Goal: Information Seeking & Learning: Understand process/instructions

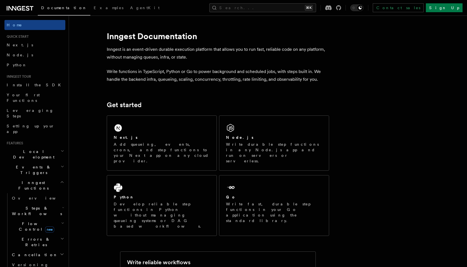
click at [33, 206] on span "Steps & Workflows" at bounding box center [36, 211] width 52 height 11
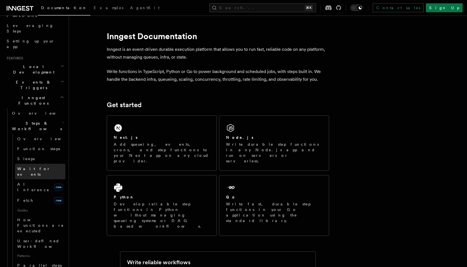
scroll to position [85, 0]
click at [40, 179] on link "AI Inference new" at bounding box center [40, 187] width 50 height 16
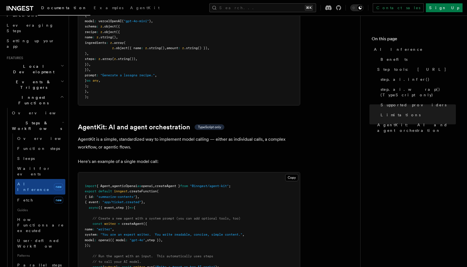
scroll to position [1649, 0]
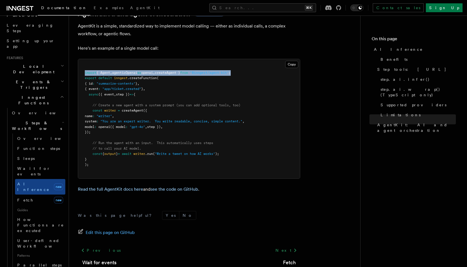
drag, startPoint x: 250, startPoint y: 49, endPoint x: 80, endPoint y: 49, distance: 170.3
click at [80, 59] on pre "import { Agent , agenticOpenai as openai , createAgent } from "@inngest/agent-k…" at bounding box center [189, 118] width 222 height 119
copy span "import { Agent , agenticOpenai as openai , createAgent } from "@inngest/agent-k…"
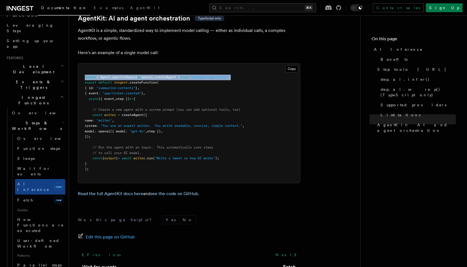
scroll to position [1643, 0]
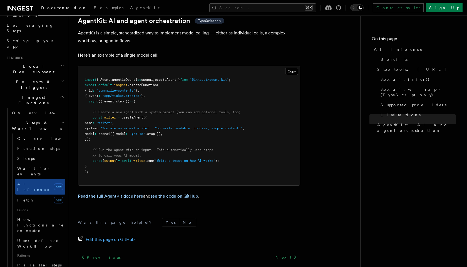
click at [111, 117] on pre "import { Agent , agenticOpenai as openai , createAgent } from "@inngest/agent-k…" at bounding box center [189, 125] width 222 height 119
drag, startPoint x: 106, startPoint y: 117, endPoint x: 93, endPoint y: 91, distance: 29.2
click at [93, 91] on pre "import { Agent , agenticOpenai as openai , createAgent } from "@inngest/agent-k…" at bounding box center [189, 125] width 222 height 119
copy code "// Create a new agent with a system prompt (you can add optional tools, too) co…"
click at [119, 119] on pre "import { Agent , agenticOpenai as openai , createAgent } from "@inngest/agent-k…" at bounding box center [189, 125] width 222 height 119
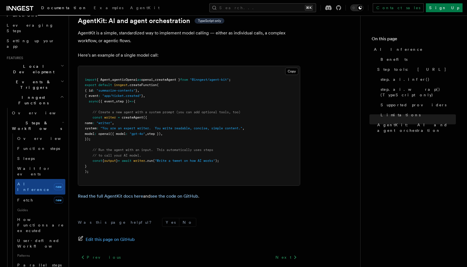
drag, startPoint x: 108, startPoint y: 118, endPoint x: 88, endPoint y: 78, distance: 44.6
click at [88, 78] on pre "import { Agent , agenticOpenai as openai , createAgent } from "@inngest/agent-k…" at bounding box center [189, 125] width 222 height 119
copy code "async ({ event , step }) => { // Create a new agent with a system prompt (you c…"
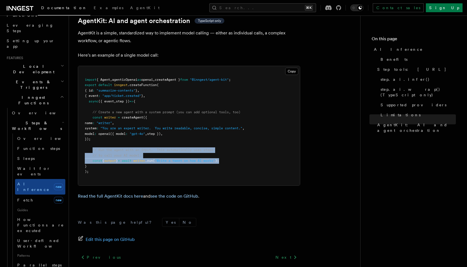
drag, startPoint x: 243, startPoint y: 139, endPoint x: 92, endPoint y: 128, distance: 151.0
click at [92, 128] on pre "import { Agent , agenticOpenai as openai , createAgent } from "@inngest/agent-k…" at bounding box center [189, 125] width 222 height 119
copy code "// Run the agent with an input. This automatically uses steps // to call your A…"
